Goal: Feedback & Contribution: Leave review/rating

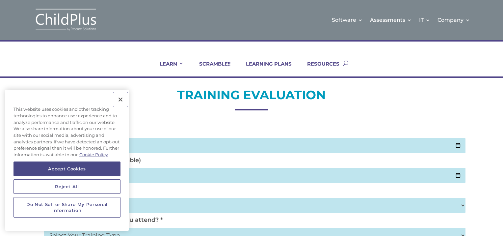
click at [121, 99] on button "Close" at bounding box center [120, 99] width 14 height 14
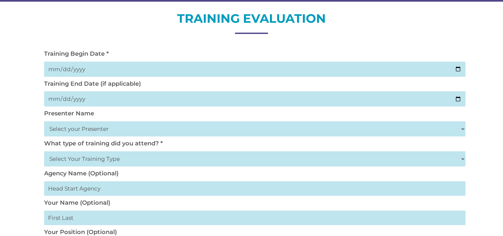
scroll to position [79, 0]
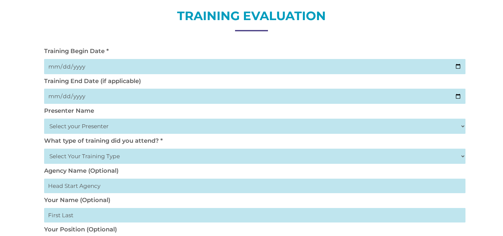
click at [112, 125] on select "Select your Presenter Aaron Dickerson Amy Corkery Cindy Coats Danielle Hensley …" at bounding box center [254, 125] width 421 height 15
select select "Nickerson, Trecia"
click at [44, 118] on select "Select your Presenter Aaron Dickerson Amy Corkery Cindy Coats Danielle Hensley …" at bounding box center [254, 125] width 421 height 15
click at [112, 64] on input "date" at bounding box center [254, 66] width 421 height 15
type input "2026-10-02"
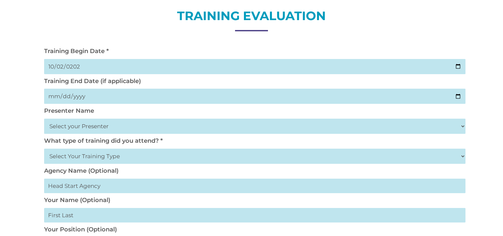
click at [102, 96] on input "date" at bounding box center [254, 96] width 421 height 15
type input "2026-10-02"
click at [128, 155] on select "Select Your Training Type On-site (at your agency) Virtual Visit Live Group Web…" at bounding box center [254, 155] width 421 height 15
select select "Virtual Visit"
click at [44, 148] on select "Select Your Training Type On-site (at your agency) Virtual Visit Live Group Web…" at bounding box center [254, 155] width 421 height 15
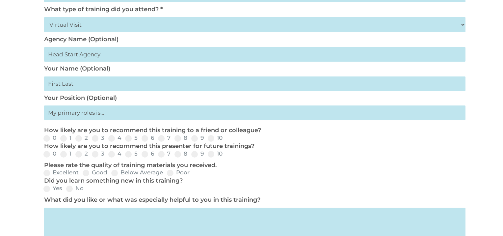
scroll to position [211, 0]
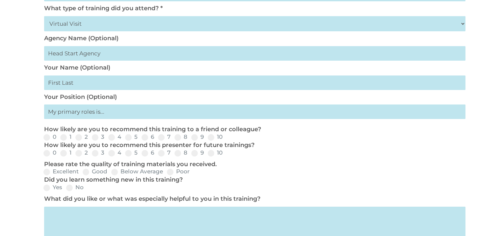
click at [104, 79] on input "text" at bounding box center [254, 82] width 421 height 14
type input "K"
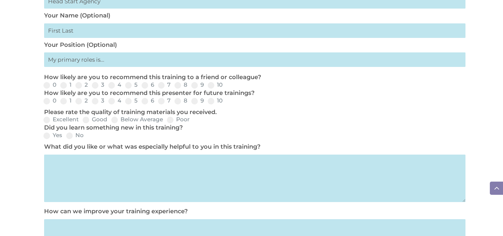
scroll to position [265, 0]
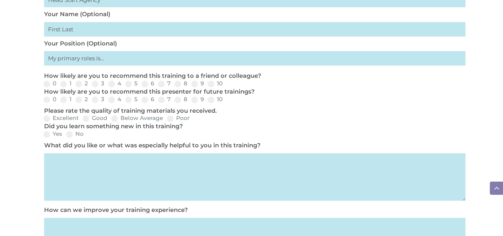
click at [104, 62] on input "text" at bounding box center [254, 58] width 421 height 14
type input "Teacher"
click at [208, 83] on span at bounding box center [211, 84] width 7 height 7
click at [226, 84] on input "10" at bounding box center [228, 86] width 4 height 4
radio input "true"
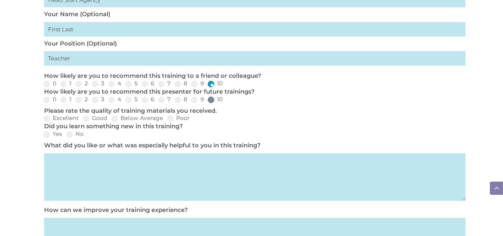
click at [211, 101] on span at bounding box center [211, 99] width 7 height 7
click at [226, 101] on input "10" at bounding box center [228, 102] width 4 height 4
radio input "true"
click at [84, 119] on span at bounding box center [86, 118] width 7 height 7
click at [111, 119] on input "Good" at bounding box center [113, 120] width 4 height 4
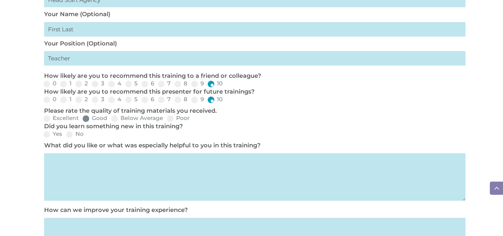
radio input "true"
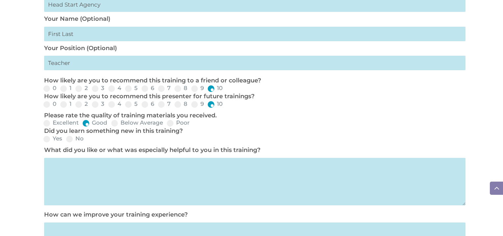
scroll to position [266, 0]
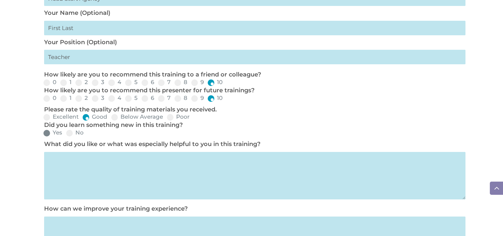
click at [48, 133] on span at bounding box center [46, 133] width 7 height 7
click at [65, 133] on input "Yes" at bounding box center [67, 135] width 4 height 4
radio input "true"
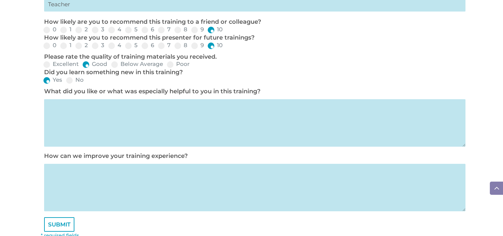
scroll to position [319, 0]
click at [204, 125] on textarea at bounding box center [254, 122] width 421 height 47
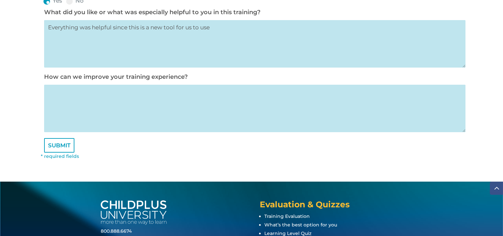
scroll to position [399, 0]
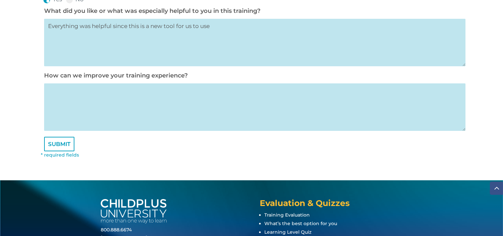
type textarea "Everything was helpful since this is a new tool for us to use"
click at [169, 109] on textarea at bounding box center [254, 106] width 421 height 47
click at [65, 147] on input "SUBMIT" at bounding box center [59, 144] width 30 height 14
